Goal: Information Seeking & Learning: Learn about a topic

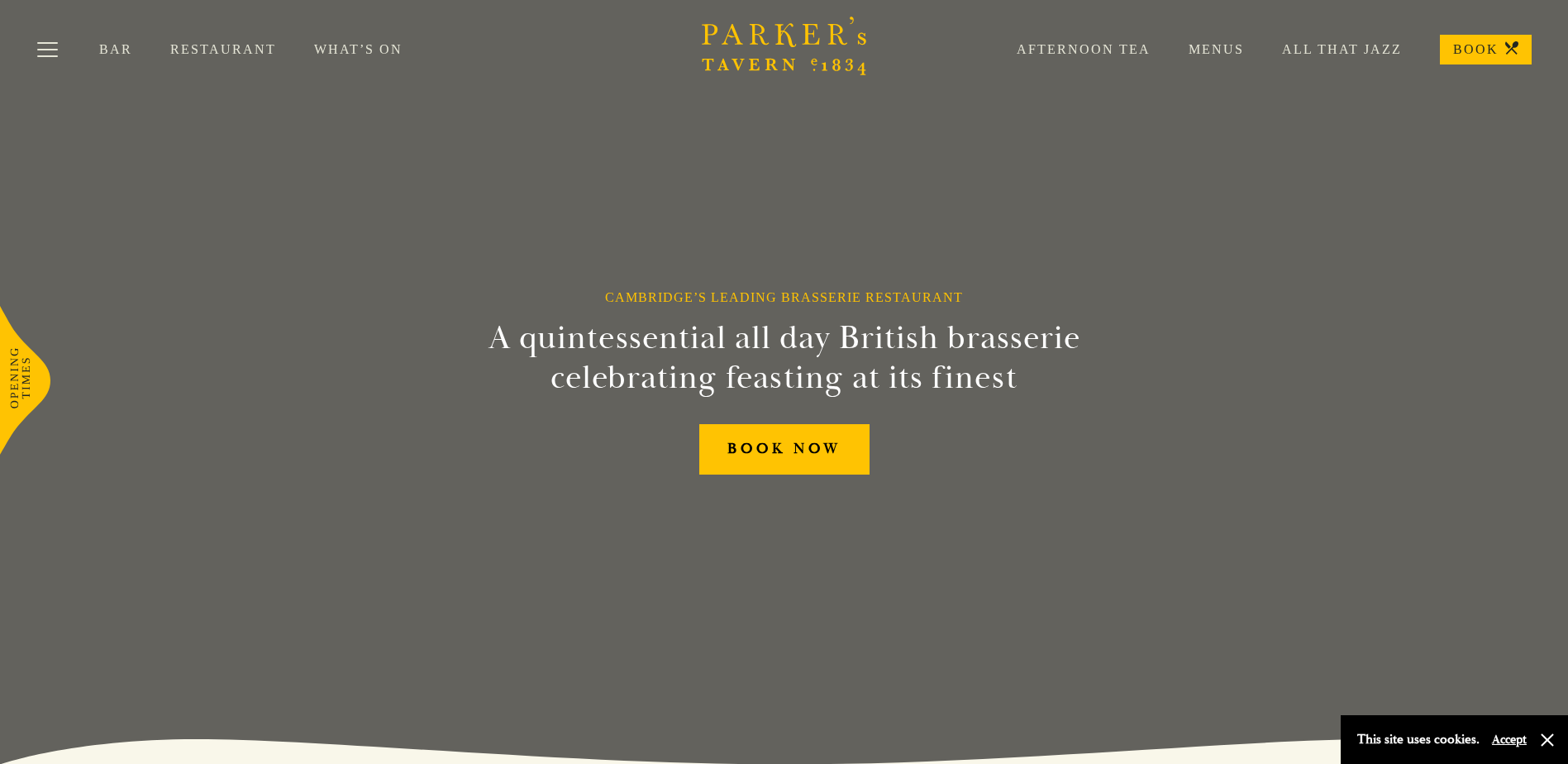
click at [1228, 49] on link "Menus" at bounding box center [1198, 49] width 94 height 17
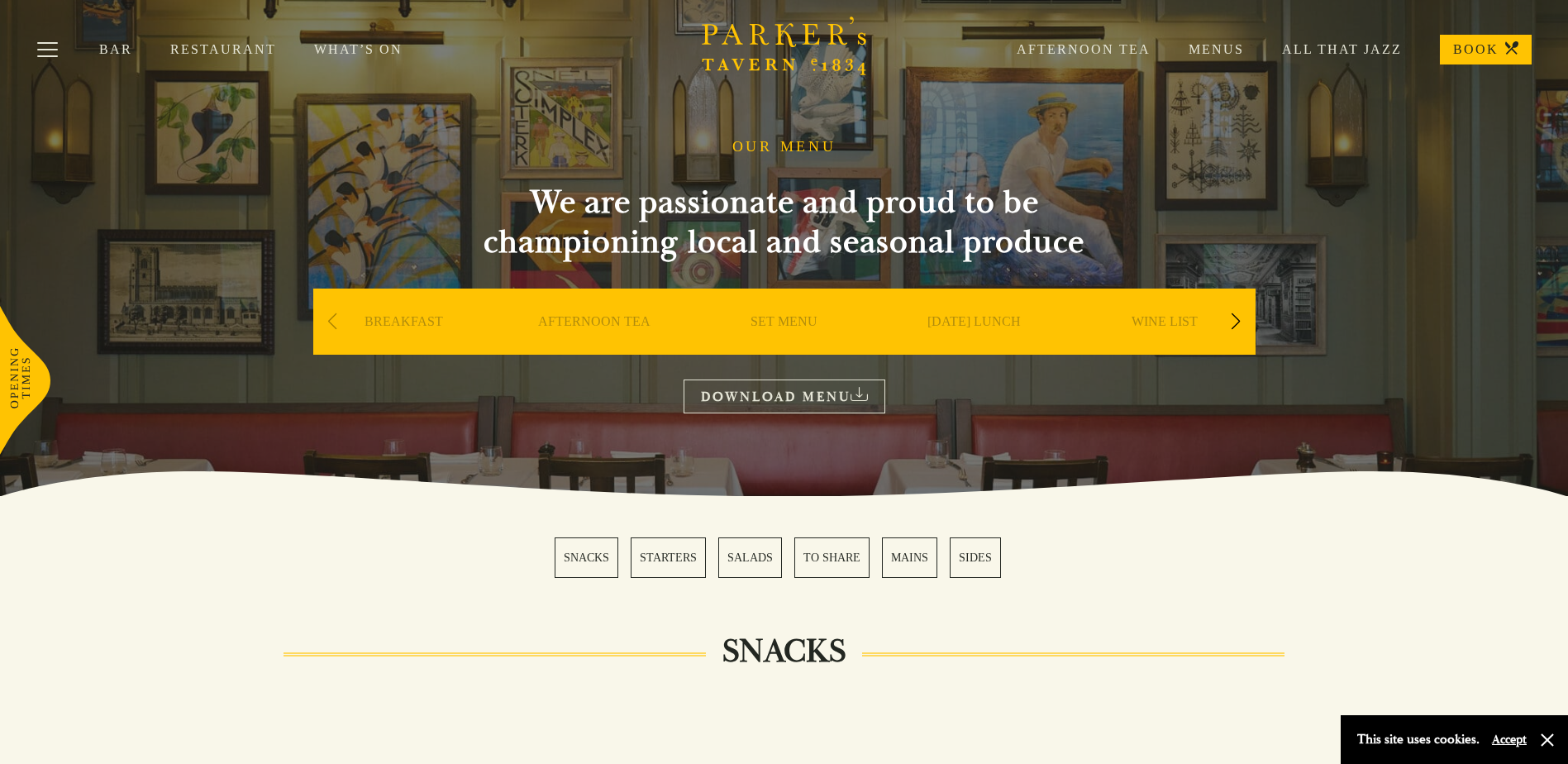
click at [1234, 315] on div "Next slide" at bounding box center [1236, 321] width 22 height 36
click at [1232, 315] on div "Next slide" at bounding box center [1236, 321] width 22 height 36
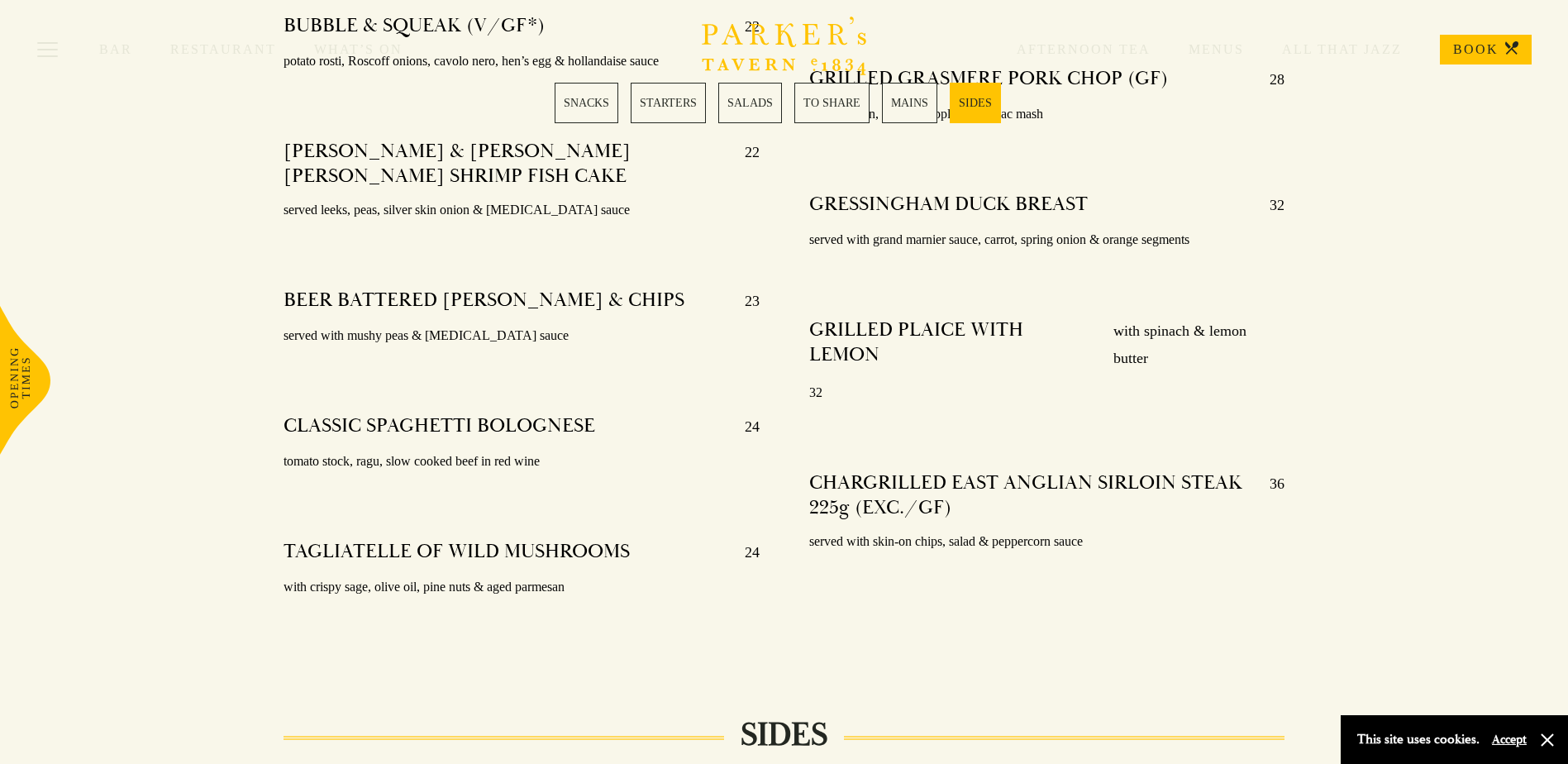
scroll to position [3637, 0]
